Goal: Task Accomplishment & Management: Manage account settings

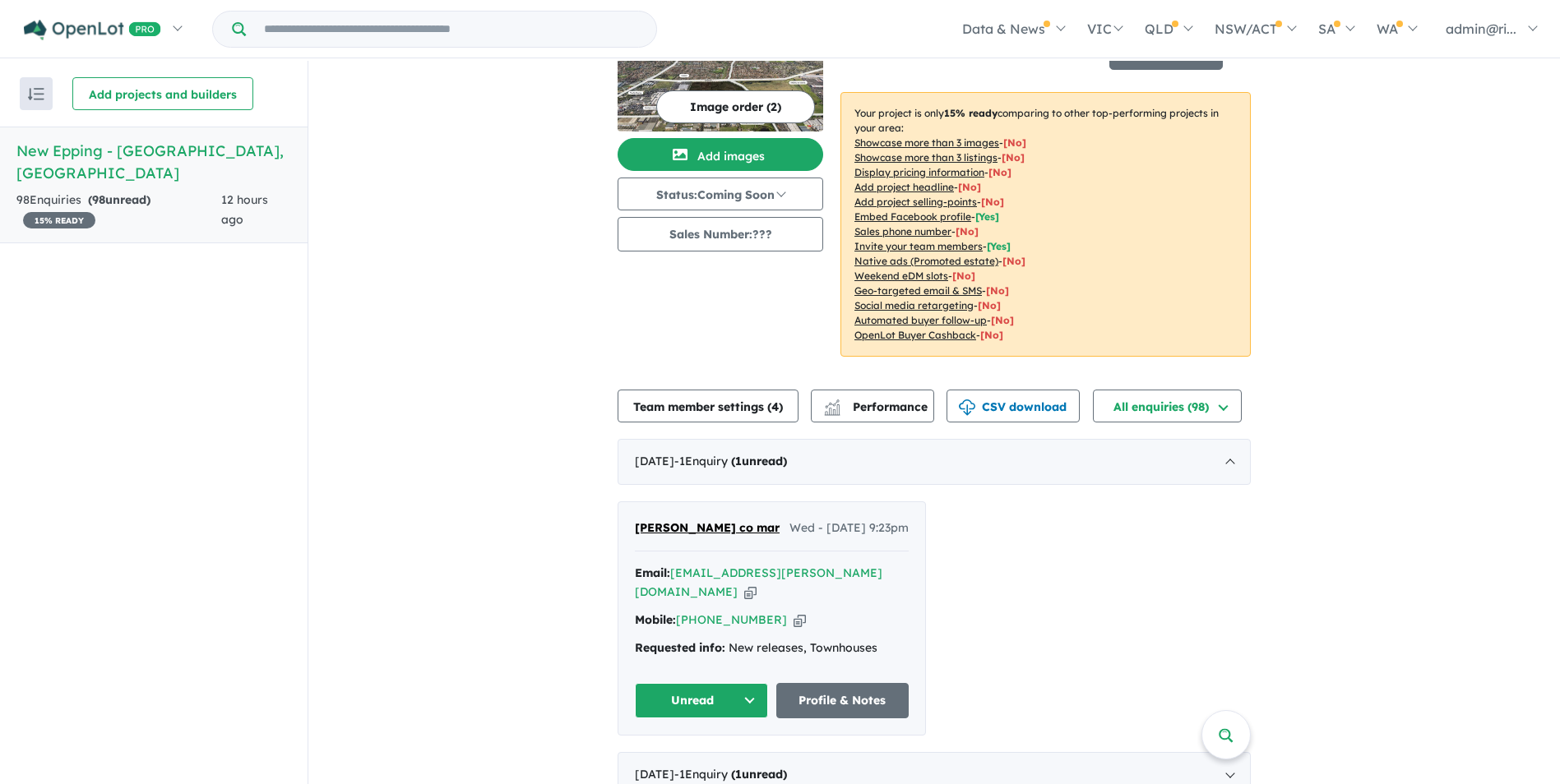
scroll to position [165, 0]
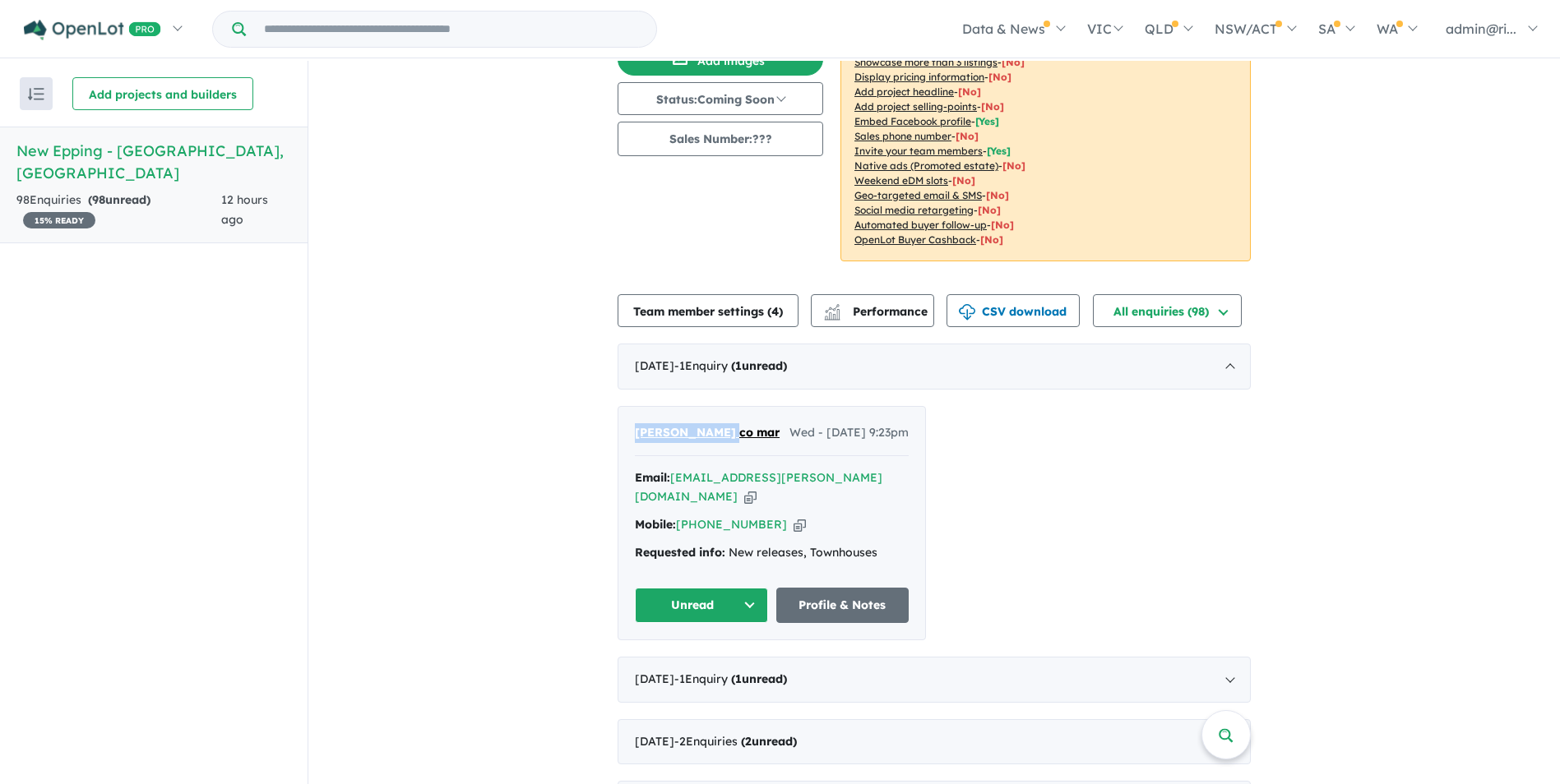
drag, startPoint x: 730, startPoint y: 428, endPoint x: 622, endPoint y: 422, distance: 108.2
click at [622, 422] on div "maurice co mar Wed - 01/10/2025, 9:23pm Email: ectglo.maurice@gmail.com Copied!…" at bounding box center [772, 524] width 307 height 233
copy span "[PERSON_NAME] co mar"
click at [757, 489] on icon "button" at bounding box center [750, 497] width 13 height 17
copy span "[PERSON_NAME] co mar"
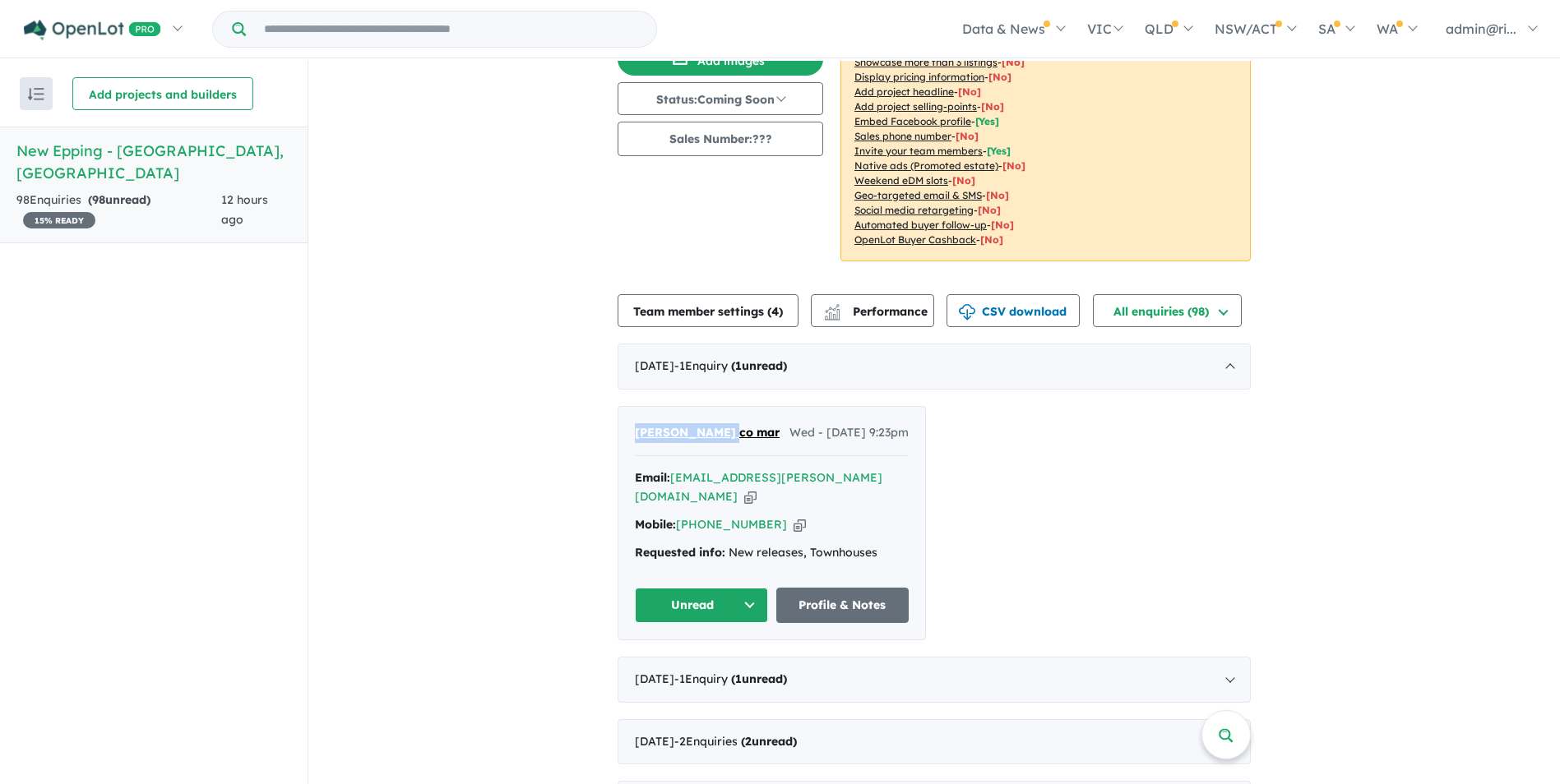
drag, startPoint x: 769, startPoint y: 501, endPoint x: 832, endPoint y: 507, distance: 63.3
click at [793, 516] on icon "button" at bounding box center [800, 524] width 13 height 17
copy span "[PERSON_NAME] co mar"
drag, startPoint x: 872, startPoint y: 536, endPoint x: 722, endPoint y: 535, distance: 150.0
click at [722, 543] on div "Requested info: New releases, Townhouses" at bounding box center [772, 553] width 274 height 20
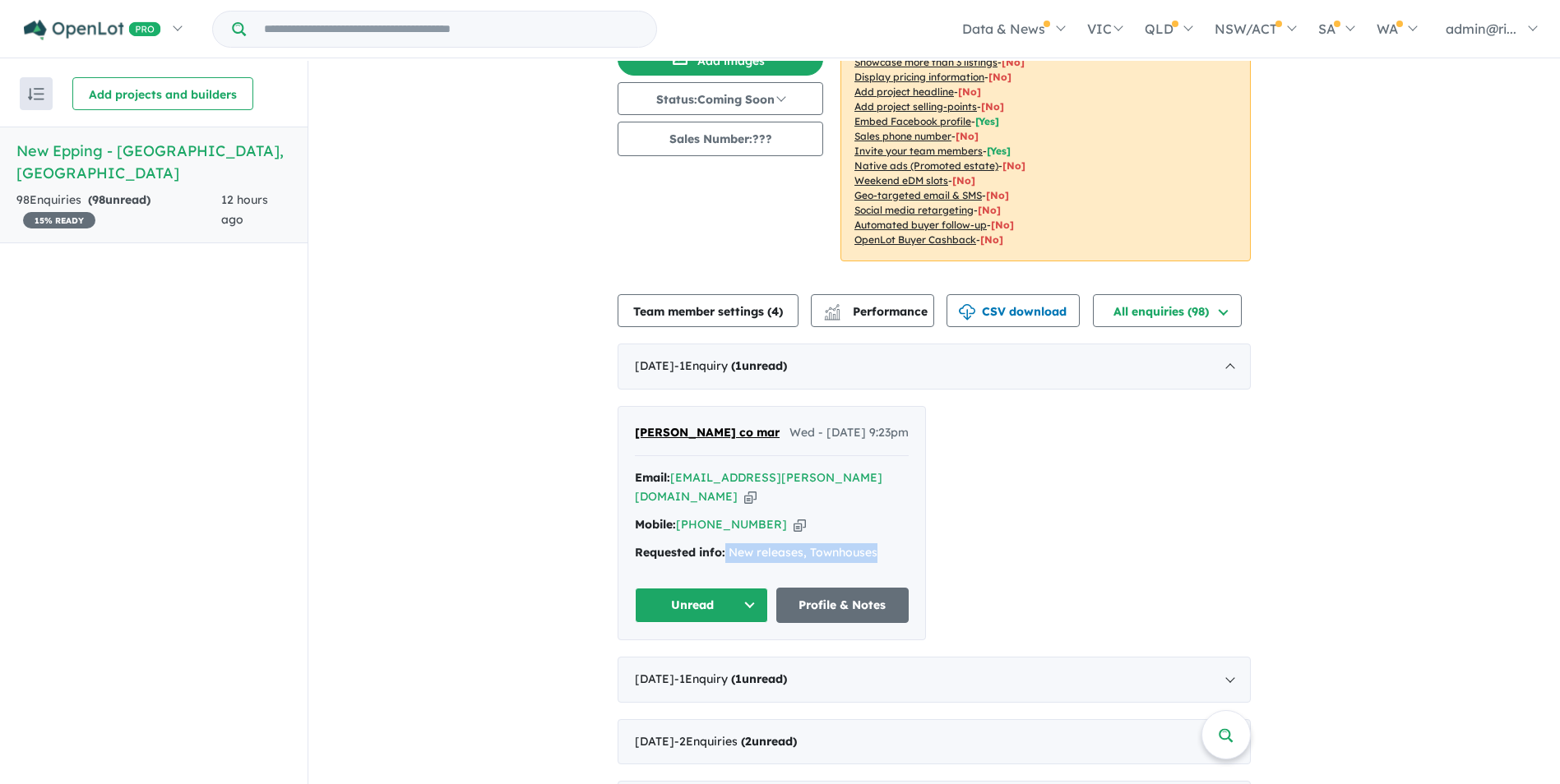
copy div "New releases, Townhouses"
click at [854, 589] on link "Profile & Notes" at bounding box center [843, 605] width 133 height 35
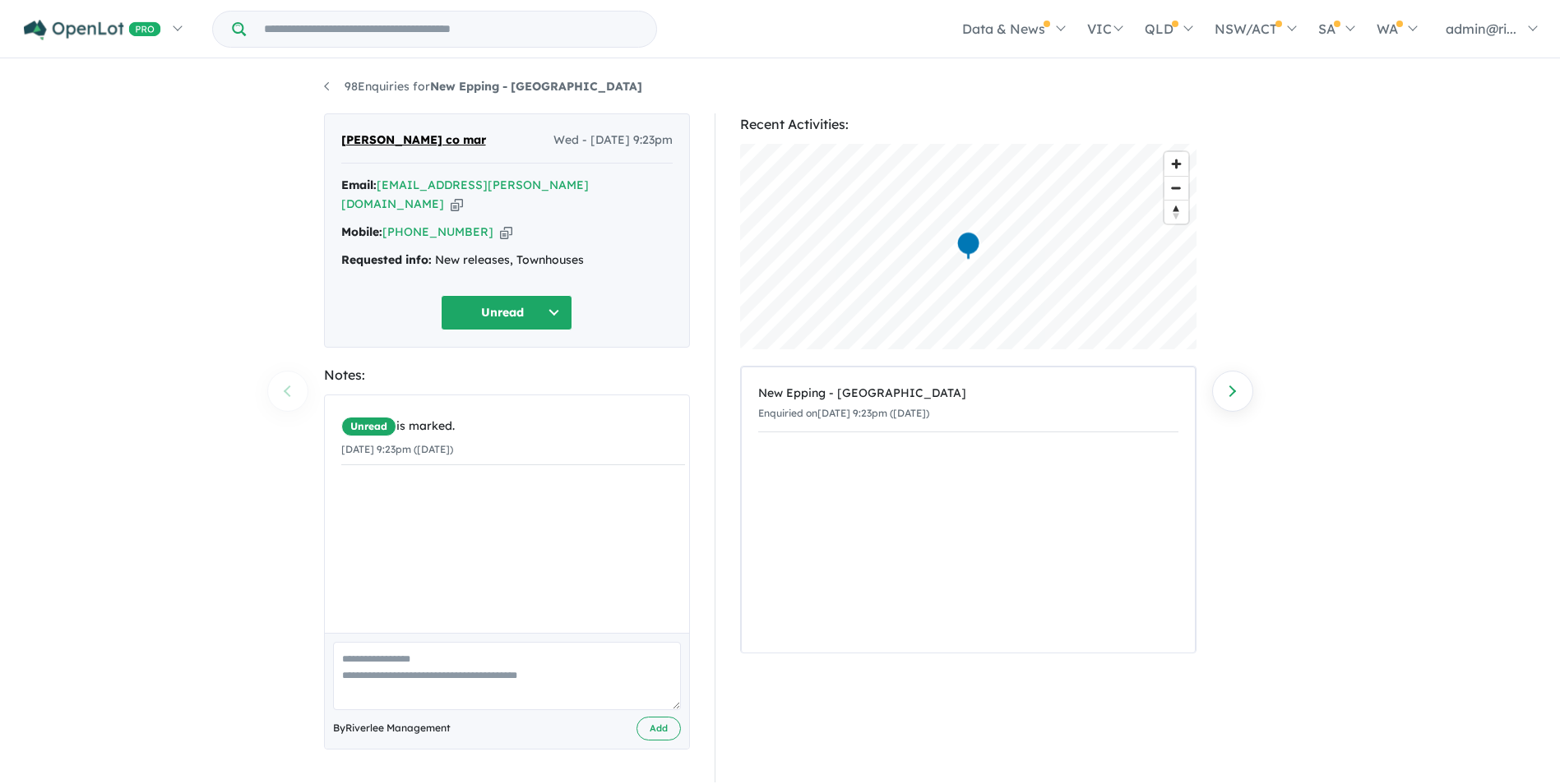
click at [557, 296] on button "Unread" at bounding box center [506, 312] width 132 height 35
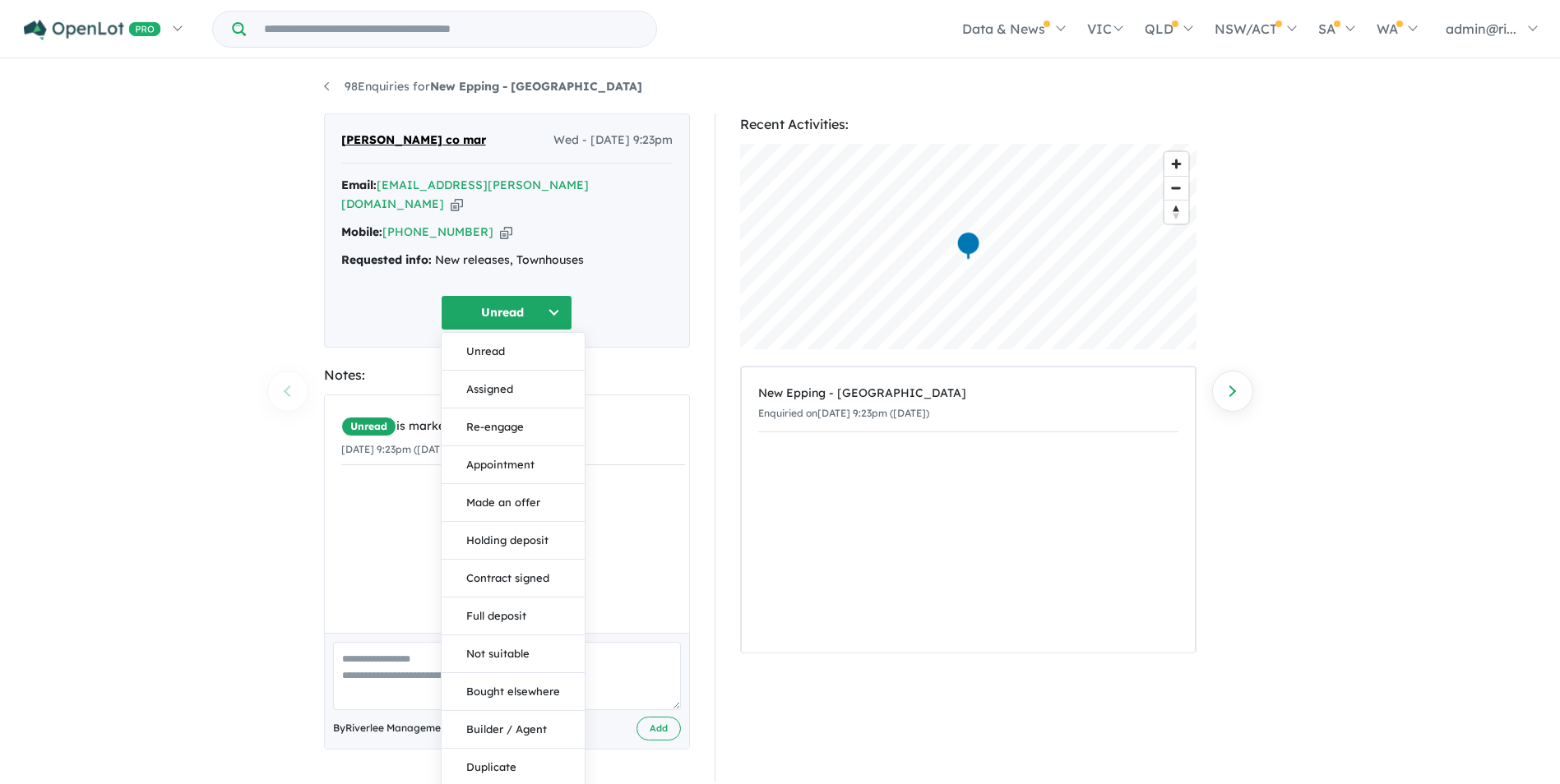
click at [196, 257] on div "98 Enquiries for New Epping - Epping Previous enquiry Next enquiry [PERSON_NAME…" at bounding box center [780, 423] width 1560 height 726
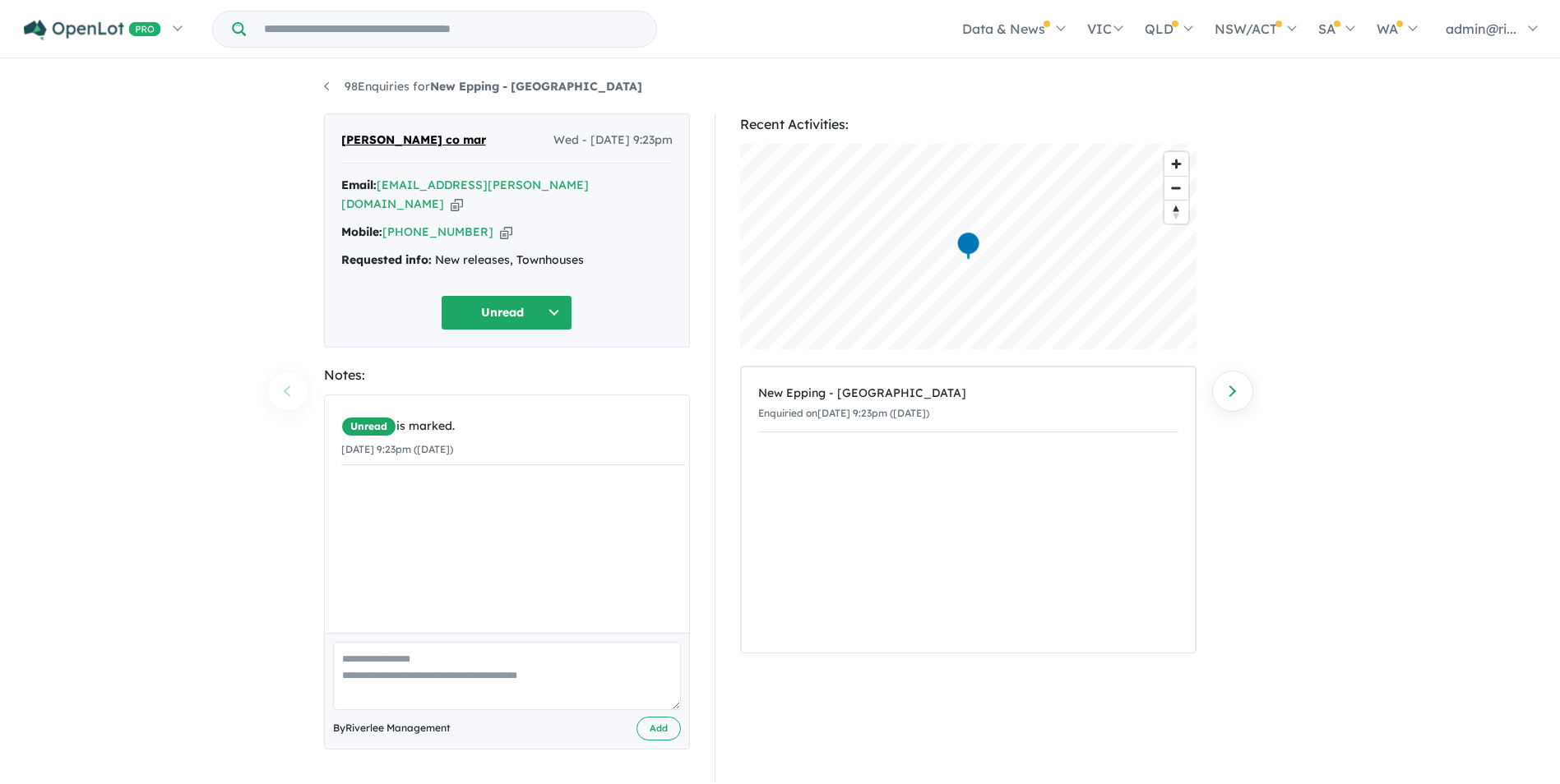
scroll to position [3, 0]
